Goal: Transaction & Acquisition: Purchase product/service

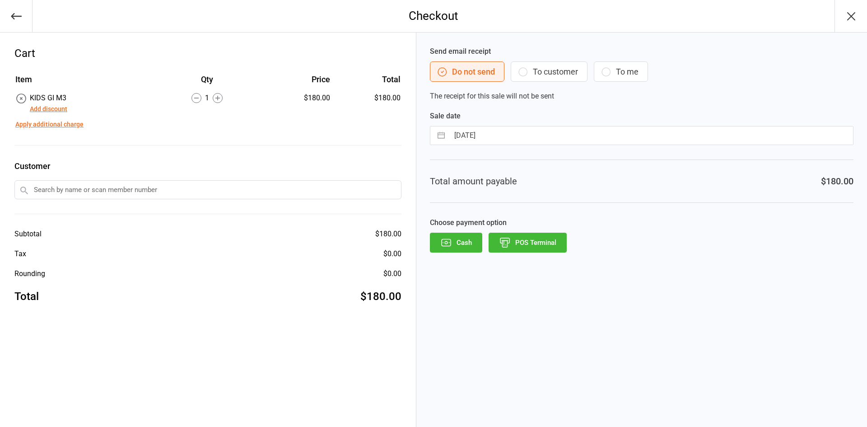
click at [13, 16] on icon "button" at bounding box center [16, 16] width 11 height 6
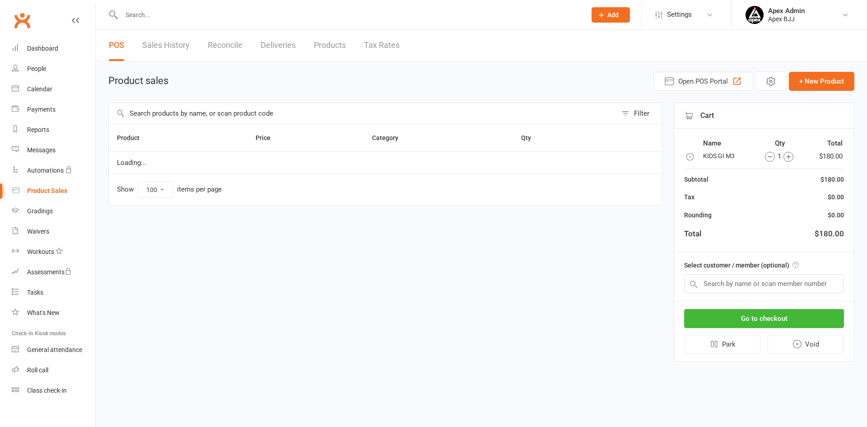
select select "100"
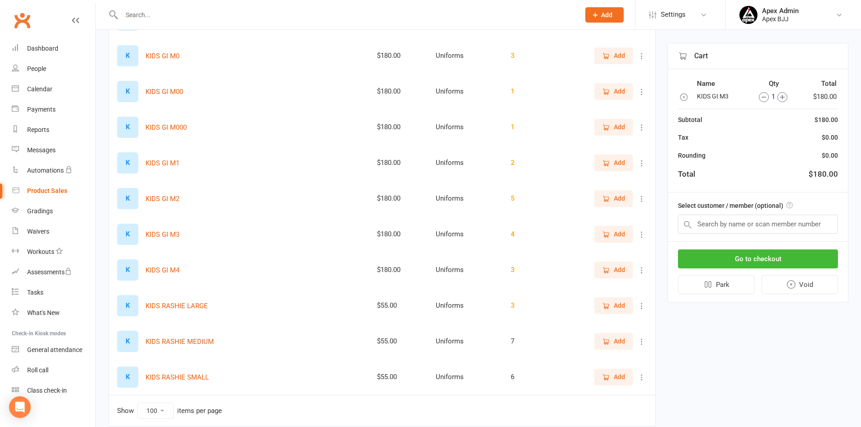
scroll to position [580, 0]
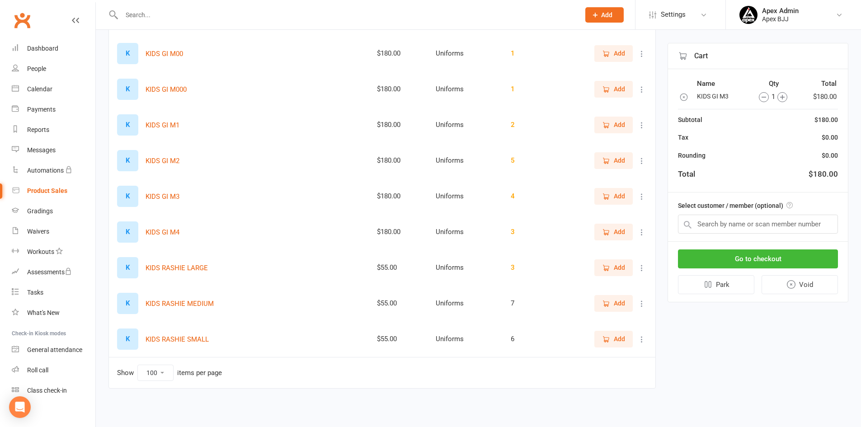
click at [612, 267] on span "Add" at bounding box center [613, 268] width 23 height 10
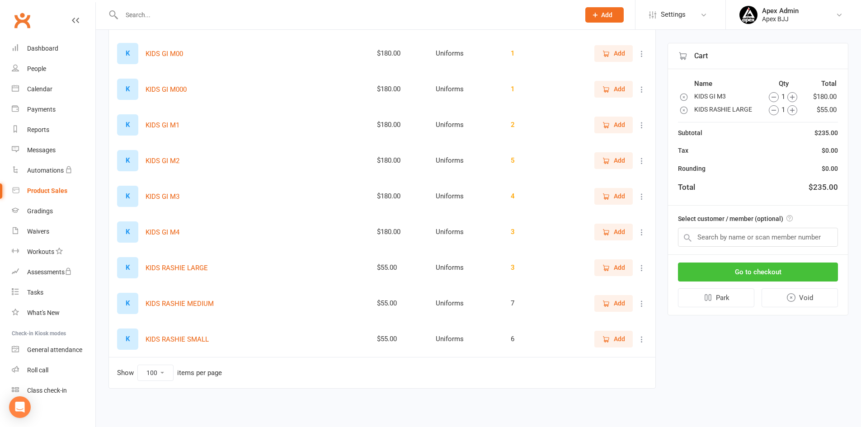
click at [781, 270] on button "Go to checkout" at bounding box center [758, 272] width 160 height 19
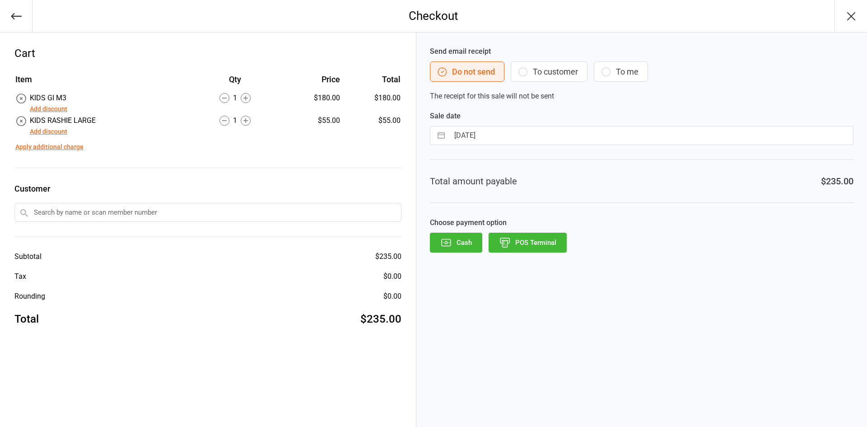
click at [528, 244] on button "POS Terminal" at bounding box center [528, 243] width 78 height 20
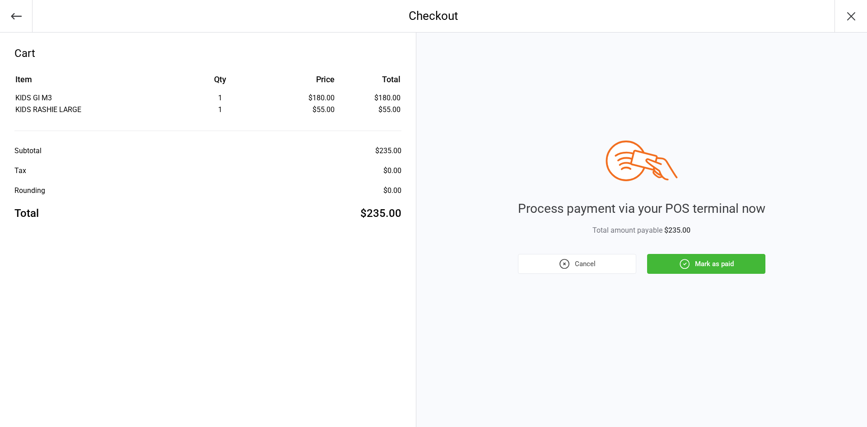
click at [717, 263] on button "Mark as paid" at bounding box center [706, 264] width 118 height 20
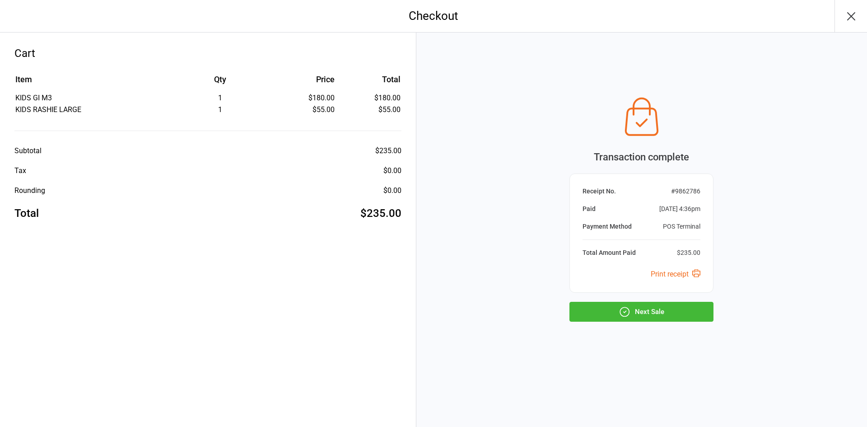
click at [663, 314] on button "Next Sale" at bounding box center [642, 312] width 144 height 20
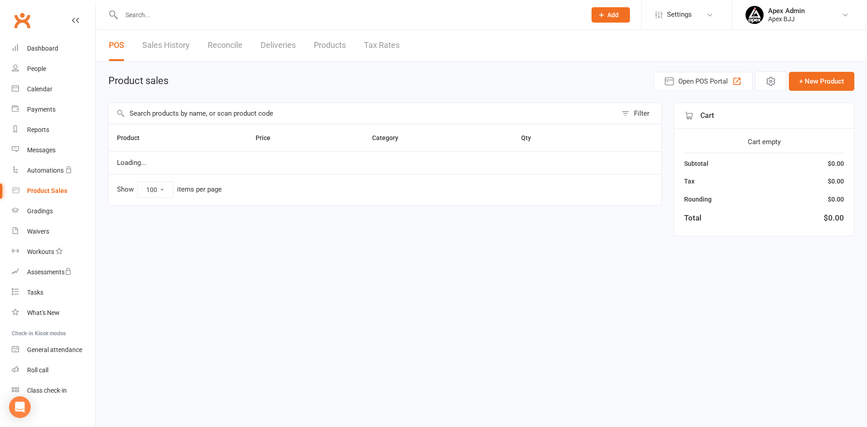
select select "100"
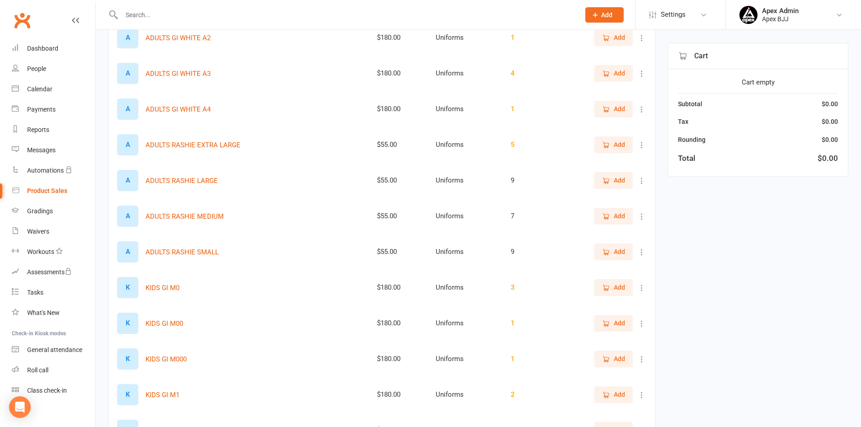
scroll to position [316, 0]
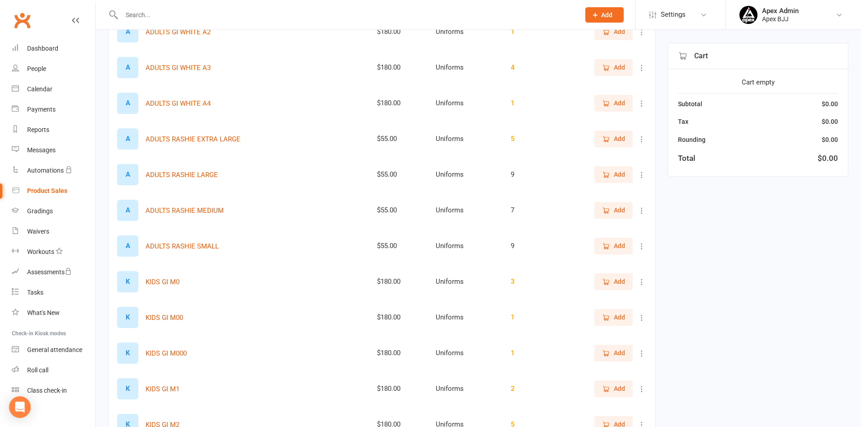
click at [615, 210] on span "Add" at bounding box center [619, 210] width 11 height 10
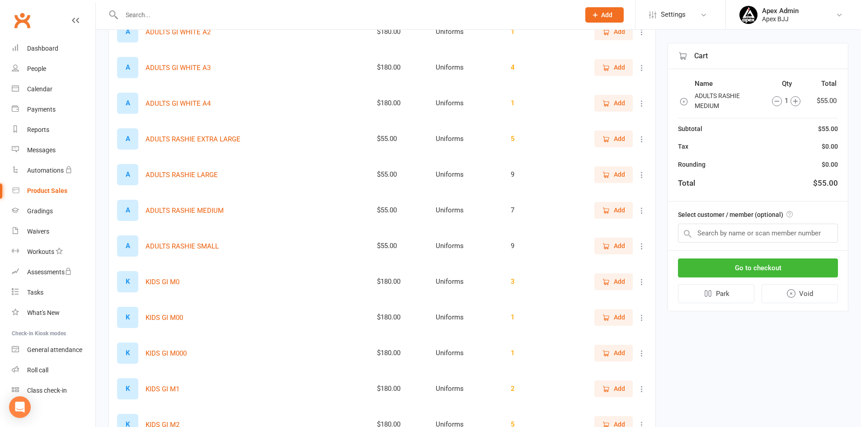
click at [610, 176] on icon "button" at bounding box center [606, 175] width 8 height 8
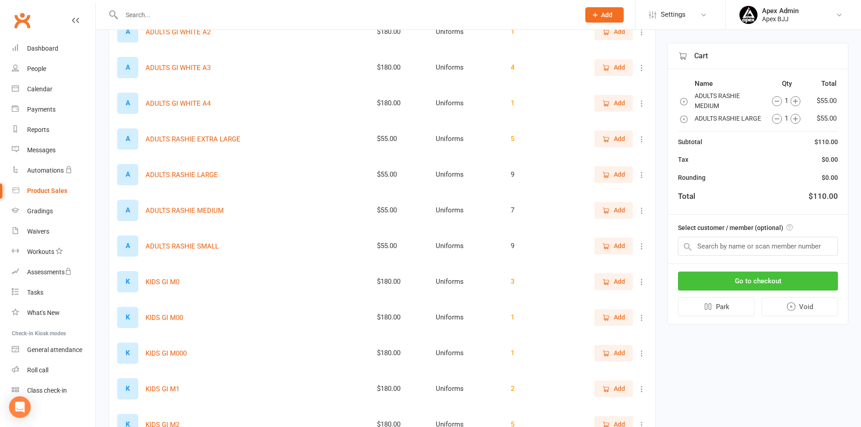
click at [781, 287] on button "Go to checkout" at bounding box center [758, 281] width 160 height 19
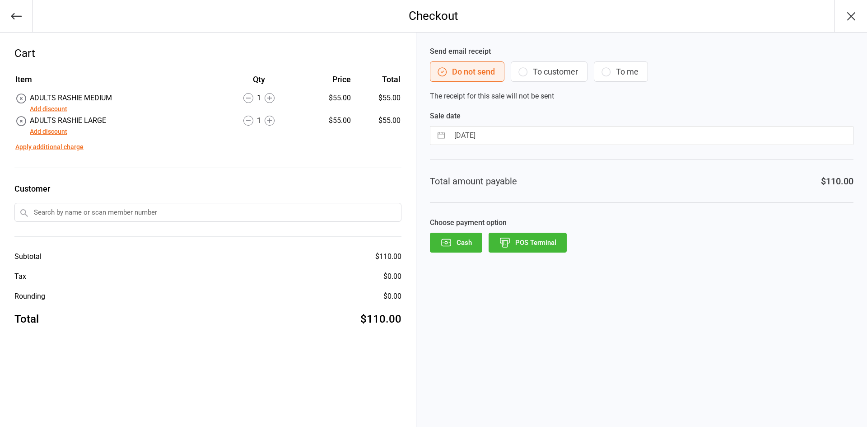
click at [539, 243] on button "POS Terminal" at bounding box center [528, 243] width 78 height 20
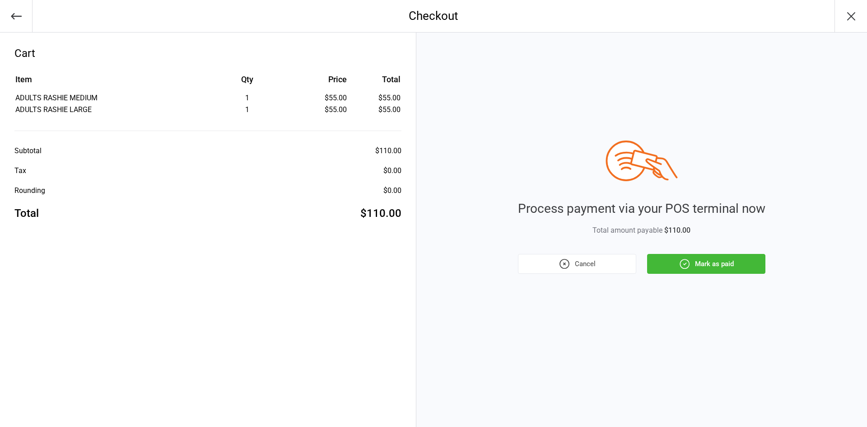
click at [716, 265] on button "Mark as paid" at bounding box center [706, 264] width 118 height 20
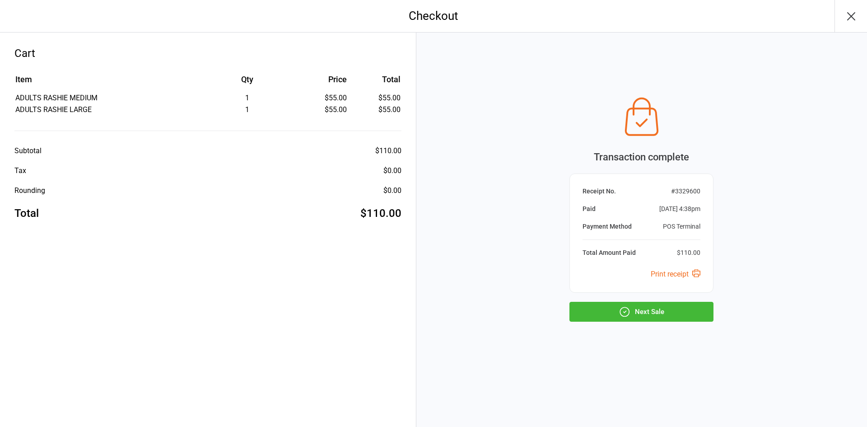
click at [637, 319] on button "Next Sale" at bounding box center [642, 312] width 144 height 20
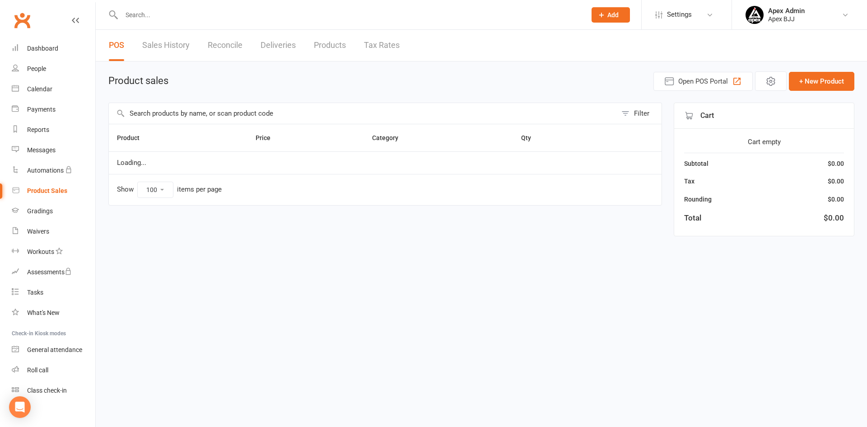
select select "100"
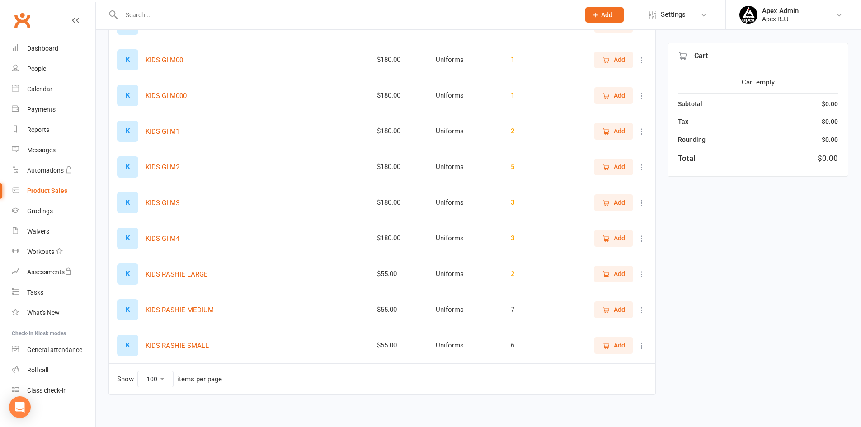
scroll to position [580, 0]
